Goal: Contribute content: Add original content to the website for others to see

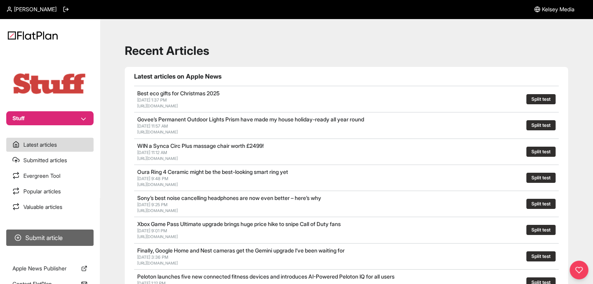
click at [29, 234] on button "Submit article" at bounding box center [49, 238] width 87 height 16
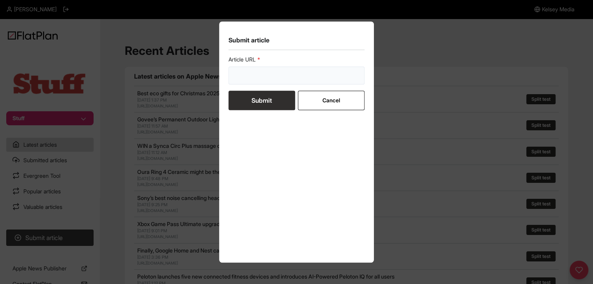
click at [254, 78] on input "url" at bounding box center [296, 76] width 136 height 18
paste input "https://www.stuff.tv/features/my-in-laws-wi-fi-was-3mbps-now-it-comes-from-spac…"
type input "https://www.stuff.tv/features/my-in-laws-wi-fi-was-3mbps-now-it-comes-from-spac…"
click at [257, 105] on button "Submit" at bounding box center [261, 100] width 67 height 19
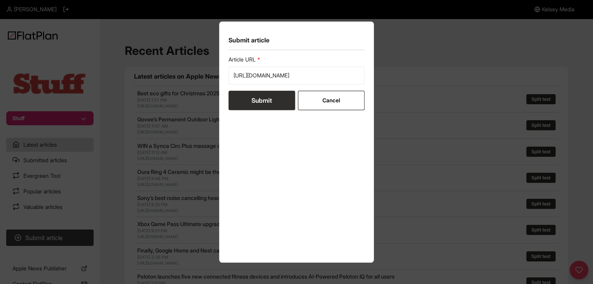
scroll to position [0, 0]
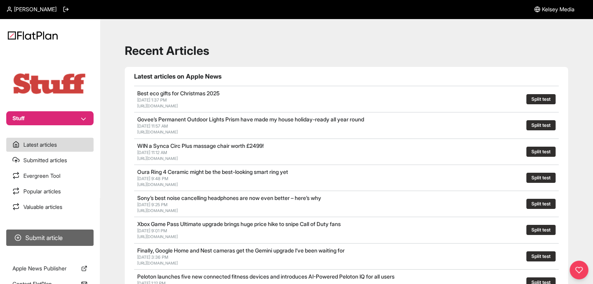
click at [88, 240] on button "Submit article" at bounding box center [49, 238] width 87 height 16
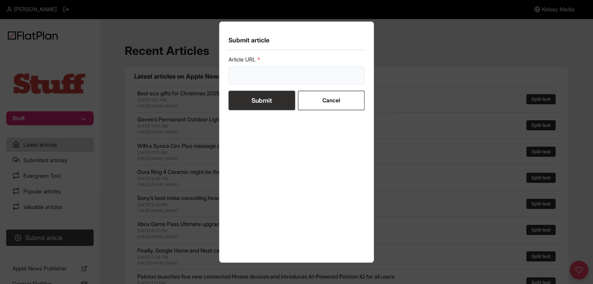
click at [274, 69] on input "url" at bounding box center [296, 76] width 136 height 18
paste input "[URL][DOMAIN_NAME]"
type input "[URL][DOMAIN_NAME]"
click at [266, 99] on button "Submit" at bounding box center [261, 100] width 67 height 19
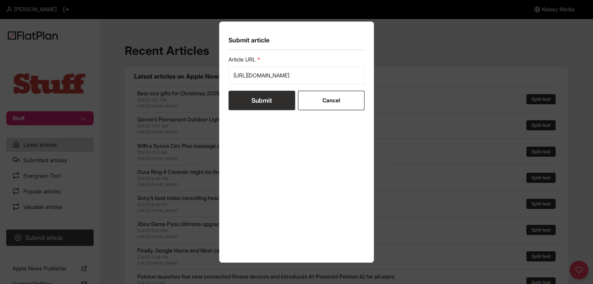
scroll to position [0, 0]
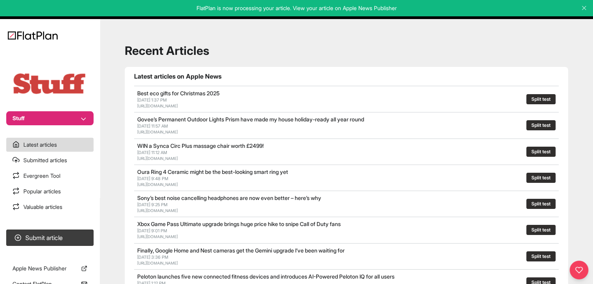
click at [18, 122] on button "Stuff" at bounding box center [49, 118] width 87 height 14
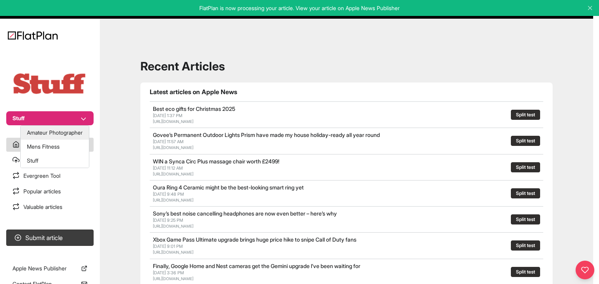
click at [44, 131] on button "Amateur Photographer" at bounding box center [55, 133] width 68 height 14
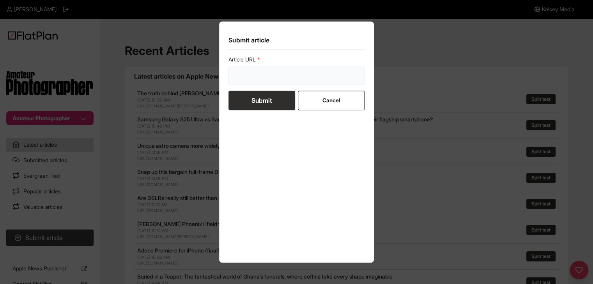
click at [277, 77] on input "url" at bounding box center [296, 76] width 136 height 18
paste input "[URL][DOMAIN_NAME][PERSON_NAME]"
type input "[URL][DOMAIN_NAME][PERSON_NAME]"
click at [269, 97] on button "Submit" at bounding box center [261, 100] width 67 height 19
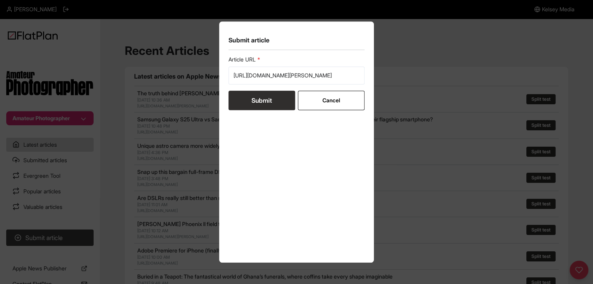
scroll to position [0, 0]
